Goal: Feedback & Contribution: Contribute content

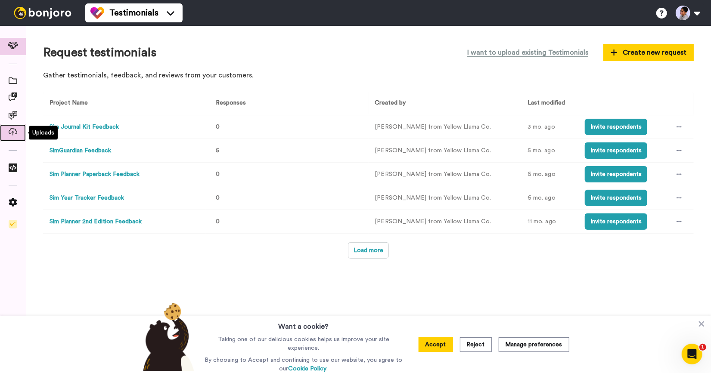
click at [11, 131] on icon at bounding box center [13, 132] width 9 height 8
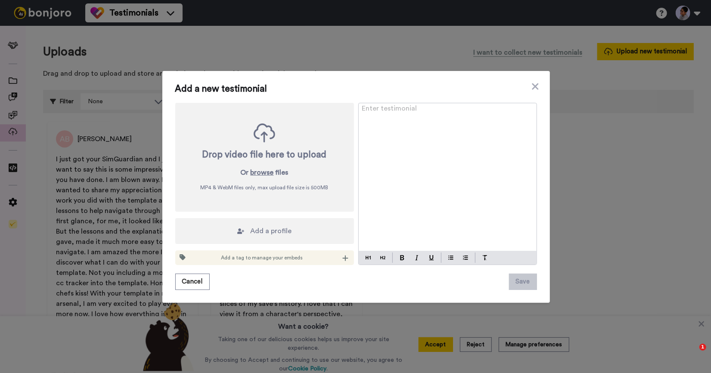
click at [424, 139] on div "Enter testimonial ﻿" at bounding box center [448, 177] width 178 height 148
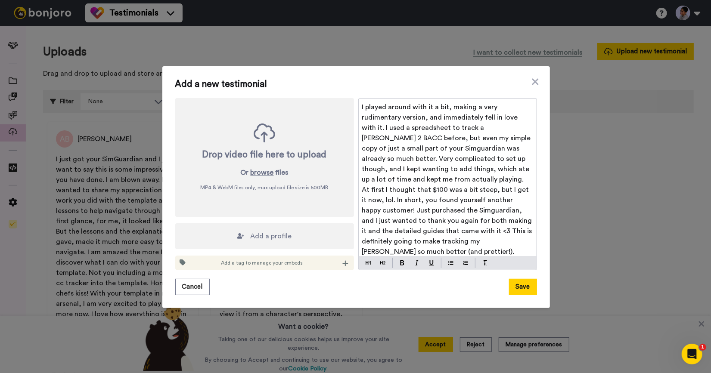
click at [264, 235] on span "Add a profile" at bounding box center [271, 236] width 41 height 10
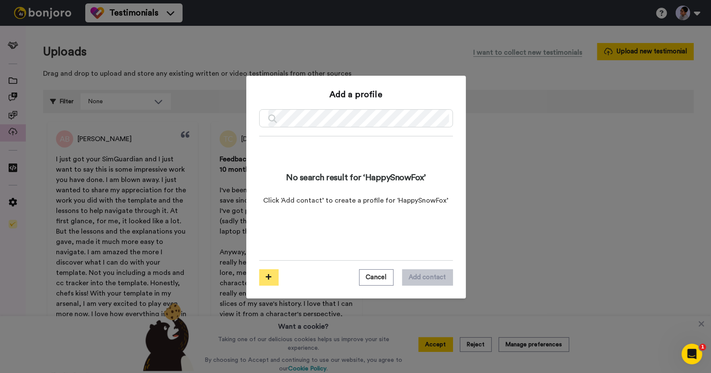
click at [267, 279] on icon at bounding box center [269, 277] width 6 height 6
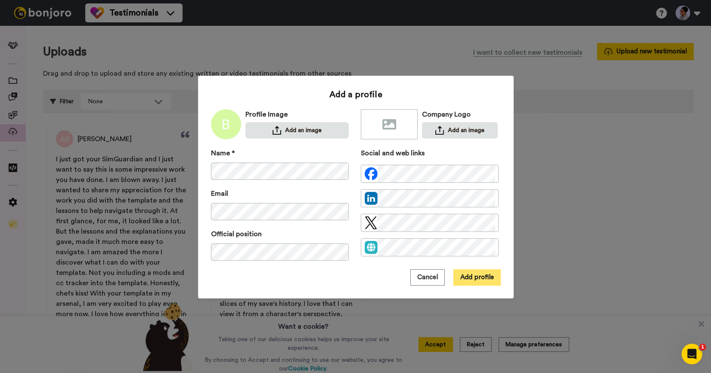
click at [467, 277] on button "Add profile" at bounding box center [477, 278] width 47 height 16
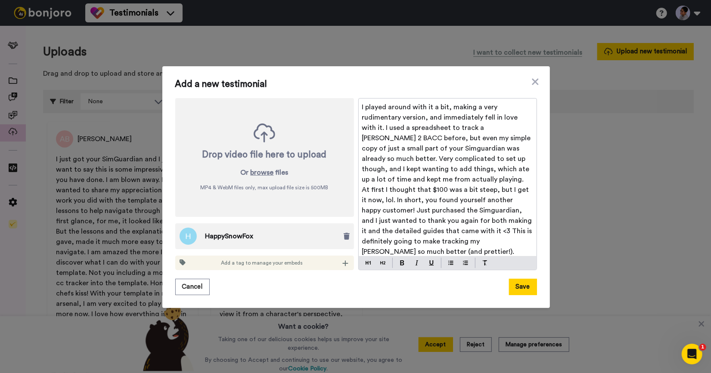
click at [366, 110] on span "I played around with it a bit, making a very rudimentary version, and immediate…" at bounding box center [448, 180] width 172 height 152
click at [431, 110] on span "I played around with it a bit, making a very rudimentary version, and immediate…" at bounding box center [448, 180] width 172 height 152
drag, startPoint x: 363, startPoint y: 112, endPoint x: 377, endPoint y: 113, distance: 13.9
click at [363, 111] on span "I played around with it a bit, making a very rudimentary version, and immediate…" at bounding box center [448, 180] width 172 height 152
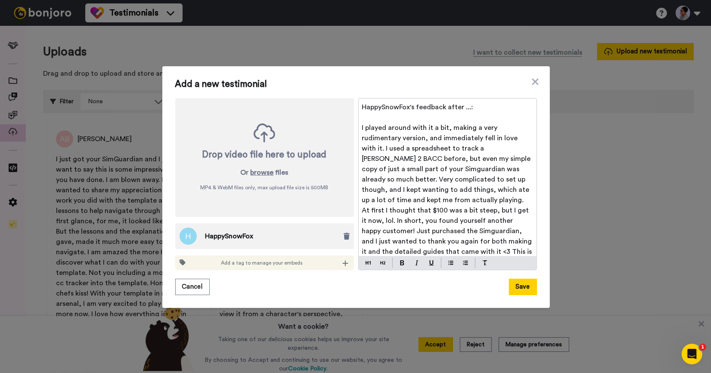
scroll to position [14, 0]
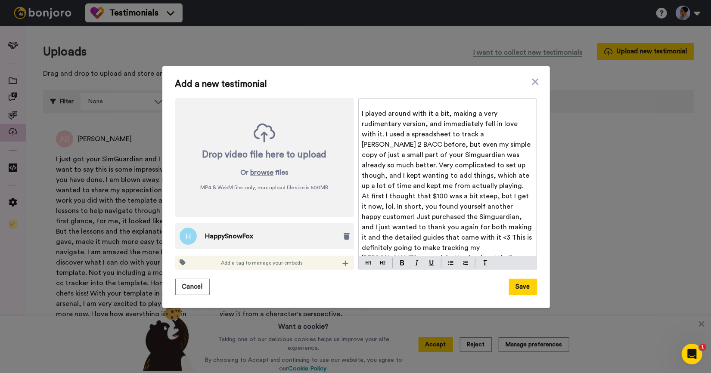
click at [488, 155] on span "I played around with it a bit, making a very rudimentary version, and immediate…" at bounding box center [448, 186] width 172 height 152
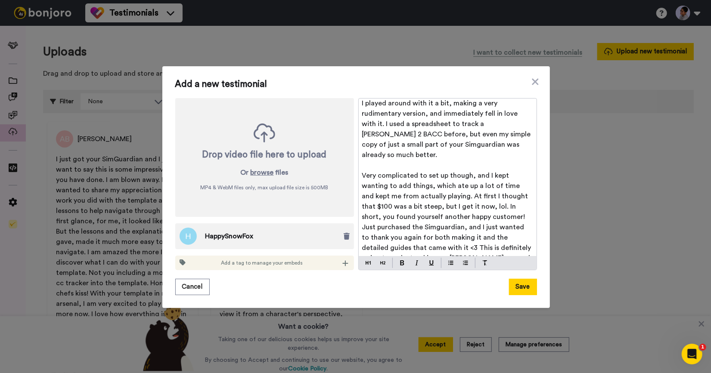
scroll to position [0, 0]
click at [454, 194] on span "Very complicated to set up though, and I kept wanting to add things, which ate …" at bounding box center [448, 222] width 172 height 100
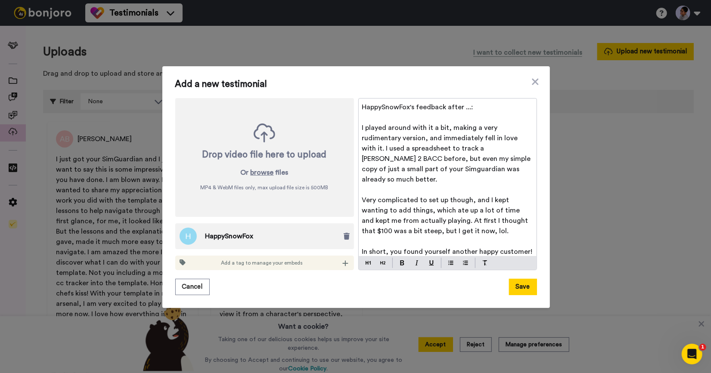
click at [464, 107] on span "HappySnowFox's feedback after ...:" at bounding box center [417, 107] width 111 height 7
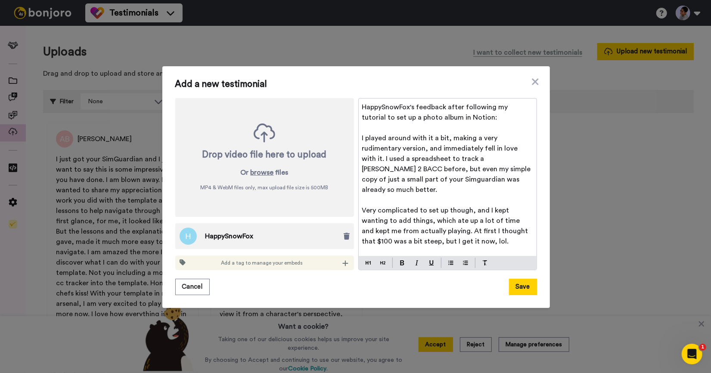
click at [428, 112] on p "HappySnowFox's feedback after following my tutorial to set up a photo album in …" at bounding box center [447, 112] width 171 height 21
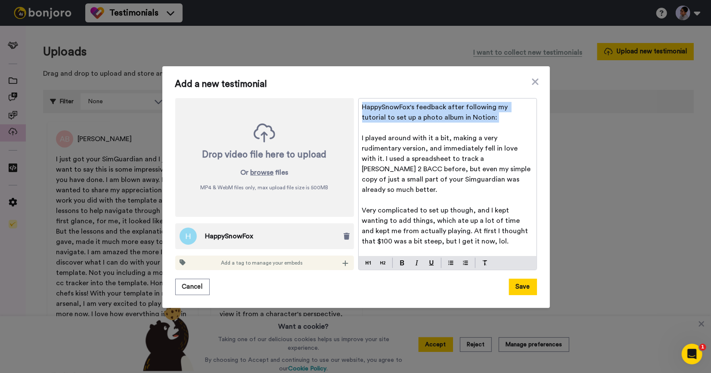
click at [428, 112] on p "HappySnowFox's feedback after following my tutorial to set up a photo album in …" at bounding box center [447, 112] width 171 height 21
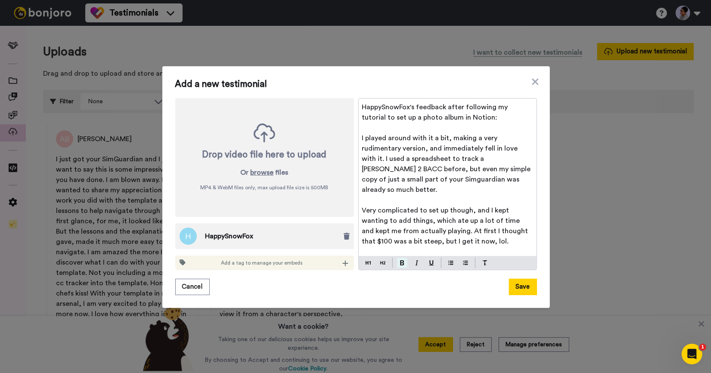
click at [404, 261] on img at bounding box center [402, 263] width 4 height 5
click at [505, 123] on p "﻿" at bounding box center [447, 128] width 171 height 10
click at [497, 115] on span "HappySnowFox's feedback after following my tutorial to set up a photo album in …" at bounding box center [436, 112] width 148 height 17
drag, startPoint x: 417, startPoint y: 106, endPoint x: 358, endPoint y: 105, distance: 59.0
click at [359, 105] on div "HappySnowFox's feedback after following my tutorial to set up a photo album in …" at bounding box center [448, 178] width 178 height 158
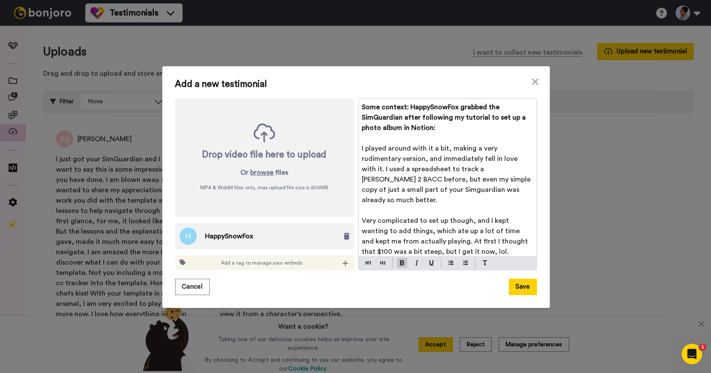
click at [460, 130] on p "Some context: HappySnowFox grabbed the SimGuardian after following my tutorial …" at bounding box center [447, 117] width 171 height 31
click at [457, 124] on p "Some context: HappySnowFox grabbed the SimGuardian after following my tutorial …" at bounding box center [447, 117] width 171 height 31
click at [373, 107] on span "Some context: HappySnowFox grabbed the SimGuardian after following my tutorial …" at bounding box center [445, 118] width 166 height 28
click at [399, 106] on span "Some context: HappySnowFox grabbed the SimGuardian after following my tutorial …" at bounding box center [445, 118] width 166 height 28
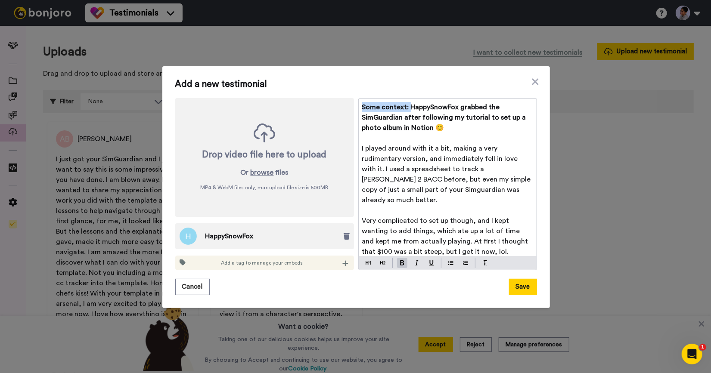
drag, startPoint x: 410, startPoint y: 106, endPoint x: 362, endPoint y: 104, distance: 48.3
click at [362, 104] on div "Some context: HappySnowFox grabbed the SimGuardian after following my tutorial …" at bounding box center [448, 178] width 178 height 158
click at [496, 106] on span "Here's some feedback HappySnowFox grabbed the SimGuardian after following my tu…" at bounding box center [445, 118] width 166 height 28
drag, startPoint x: 406, startPoint y: 118, endPoint x: 511, endPoint y: 105, distance: 105.5
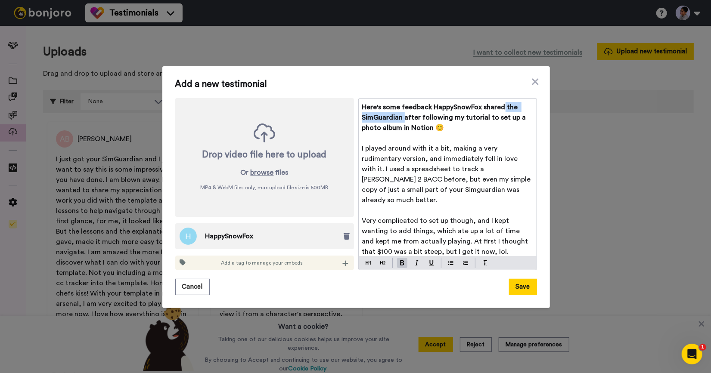
click at [511, 105] on span "Here's some feedback HappySnowFox shared the SimGuardian after following my tut…" at bounding box center [445, 118] width 166 height 28
click at [383, 127] on span "Here's some feedback HappySnowFox shared after following my tutorial to set up …" at bounding box center [443, 118] width 163 height 28
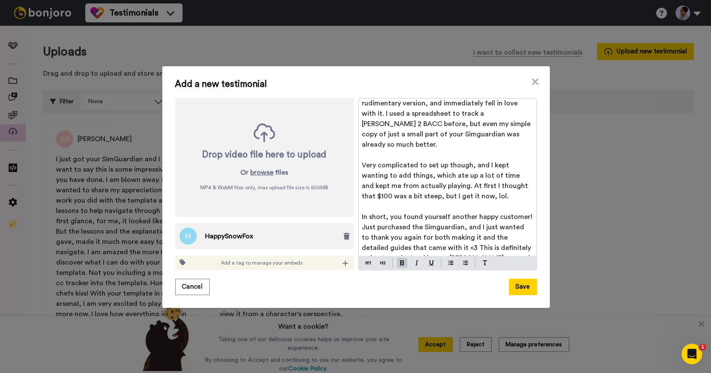
click at [438, 217] on span "In short, you found yourself another happy customer! Just purchased the Simguar…" at bounding box center [448, 243] width 172 height 59
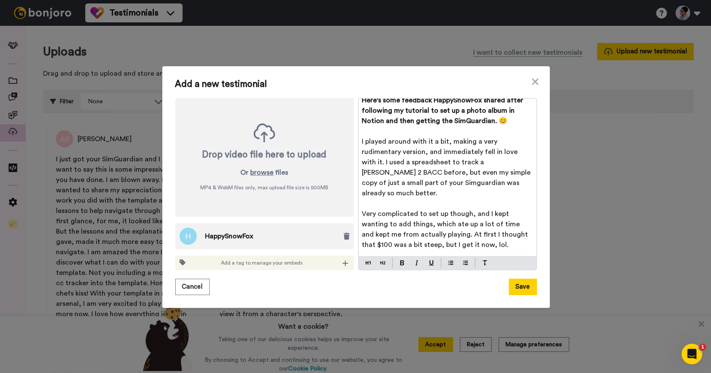
scroll to position [0, 0]
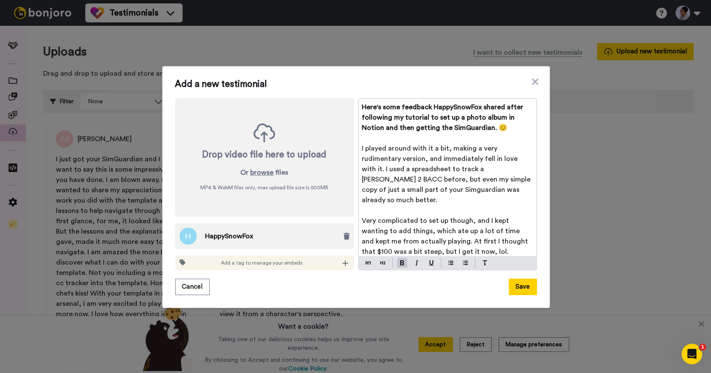
click at [511, 109] on span "Here's some feedback HappySnowFox shared after following my tutorial to set up …" at bounding box center [443, 118] width 163 height 28
drag, startPoint x: 512, startPoint y: 107, endPoint x: 528, endPoint y: 106, distance: 15.5
click at [525, 106] on span "Here's some feedback HappySnowFox shared after following my tutorial to set up …" at bounding box center [443, 118] width 163 height 28
click at [497, 127] on span "Here's some feedback HappySnowFox shared after following my tutorial to set up …" at bounding box center [443, 118] width 163 height 28
